Goal: Transaction & Acquisition: Purchase product/service

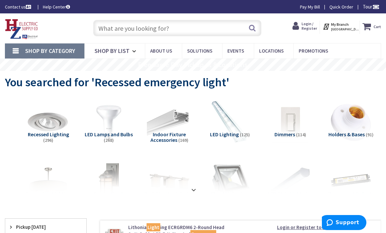
click at [115, 24] on input "text" at bounding box center [177, 28] width 168 height 16
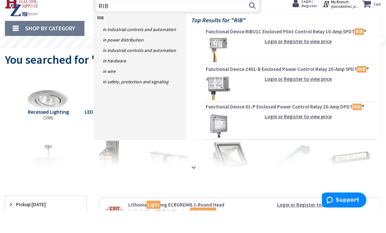
scroll to position [2, 0]
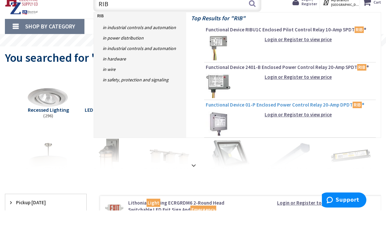
type input "RIB"
click at [247, 124] on span "Functional Device 01-P Enclosed Power Control Relay 20-Amp DPDT RIB ®" at bounding box center [290, 127] width 168 height 7
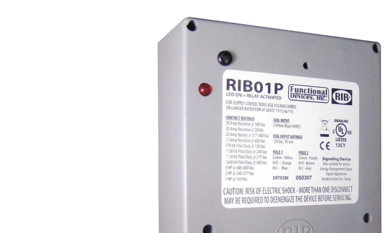
click at [38, 127] on div at bounding box center [193, 116] width 386 height 233
